Goal: Transaction & Acquisition: Obtain resource

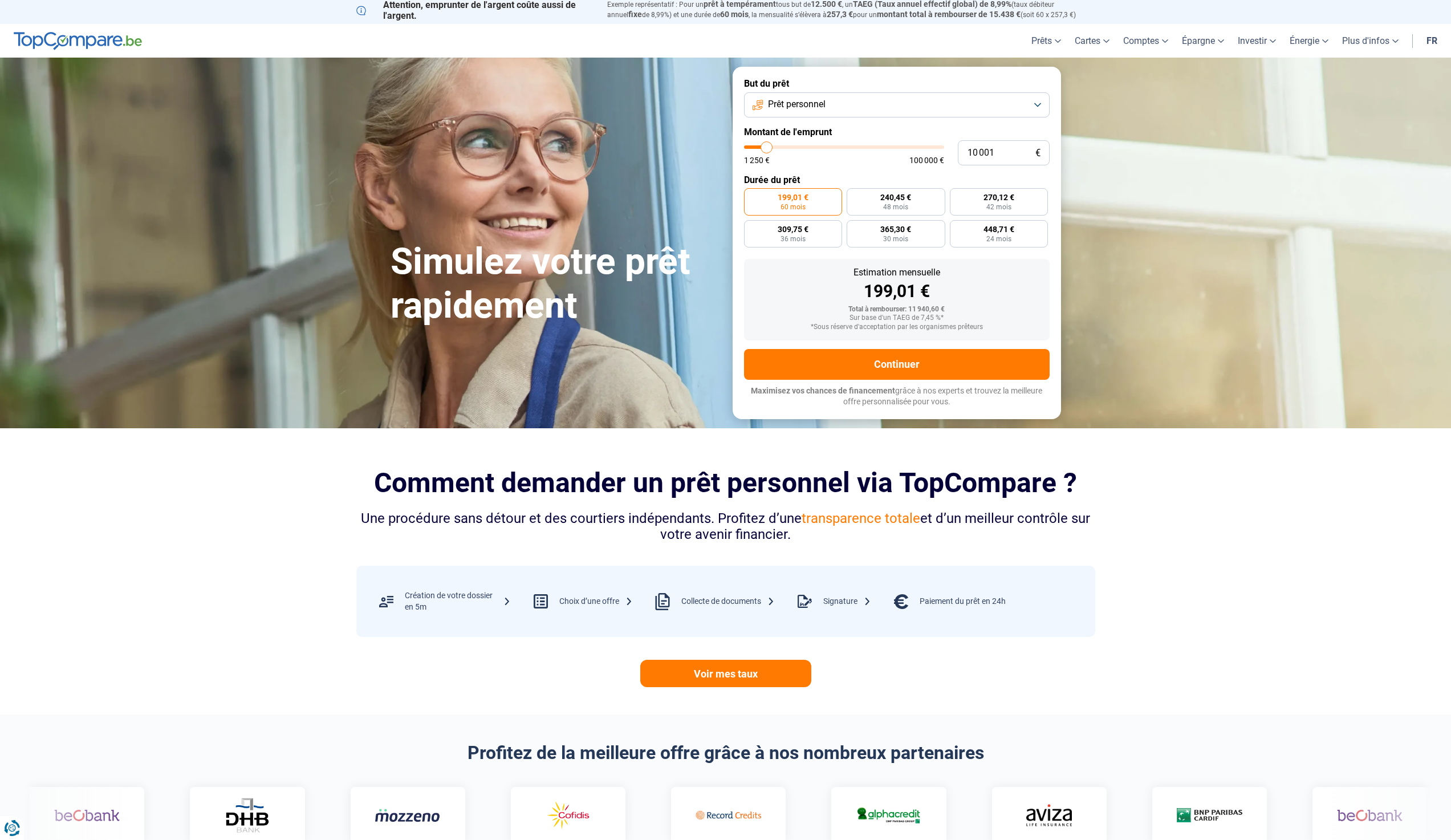
scroll to position [57, 0]
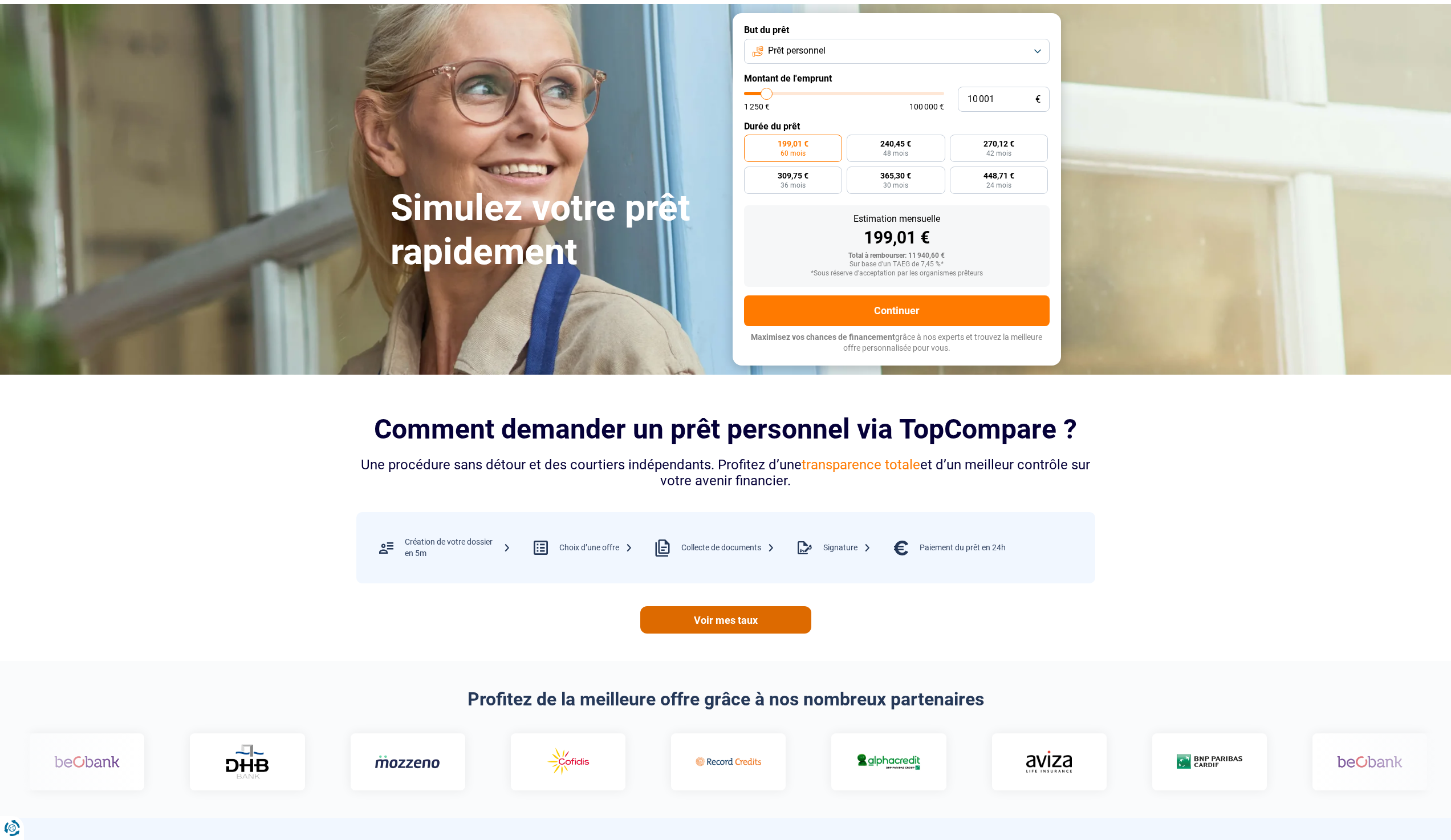
click at [687, 626] on link "Voir mes taux" at bounding box center [726, 620] width 171 height 27
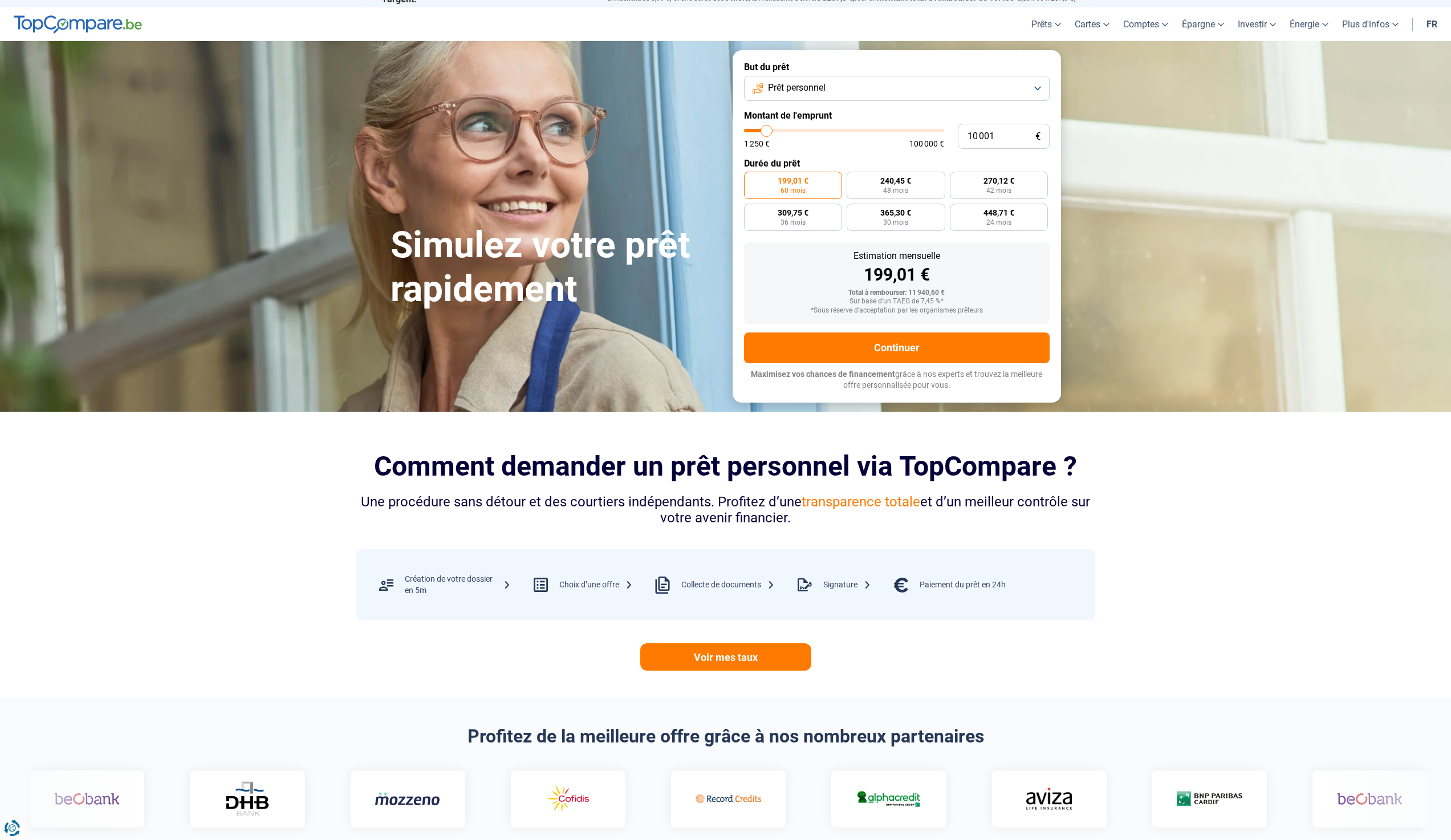
scroll to position [0, 0]
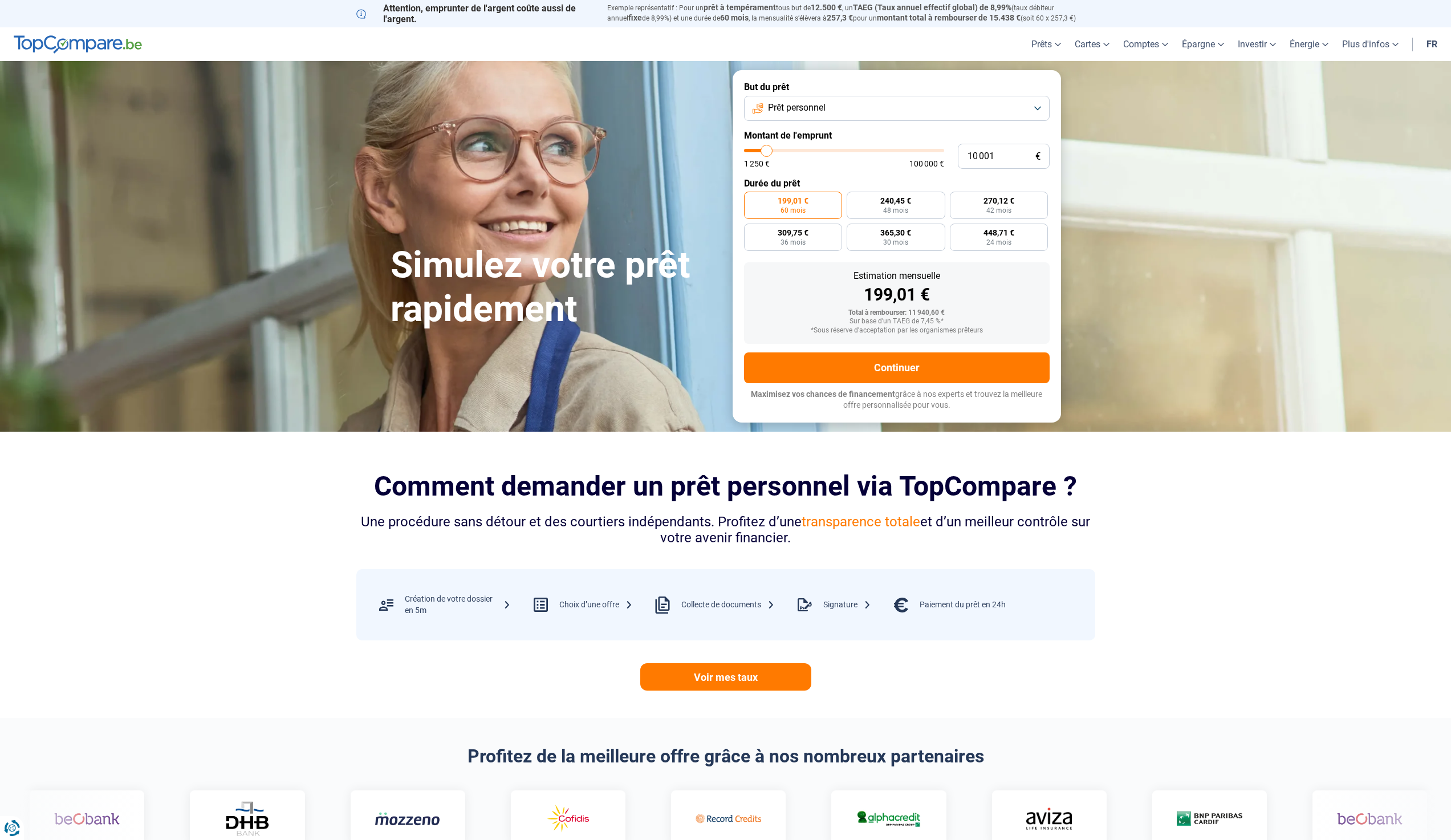
click at [881, 106] on button "Prêt personnel" at bounding box center [896, 109] width 306 height 25
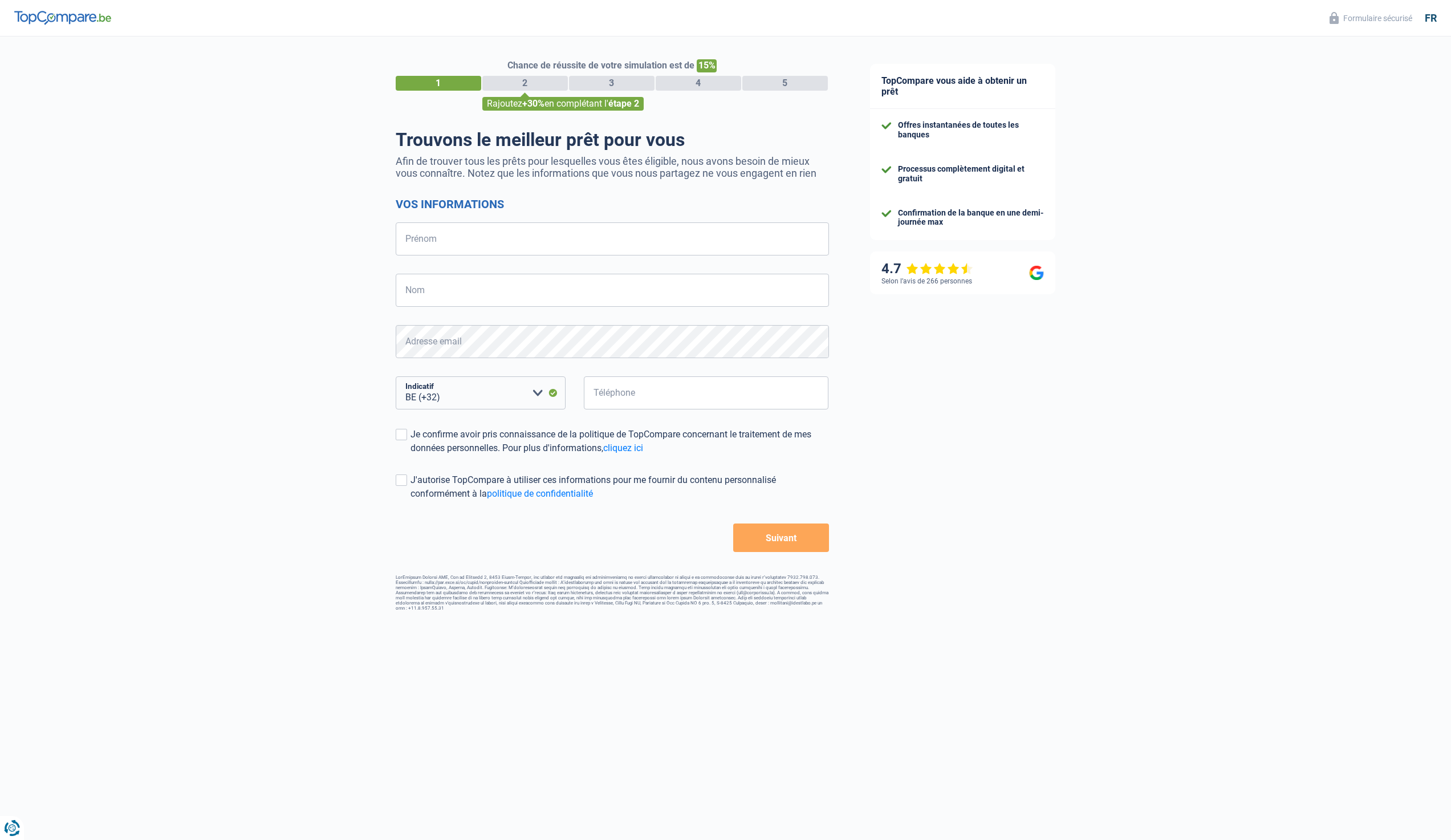
select select "32"
